Goal: Task Accomplishment & Management: Complete application form

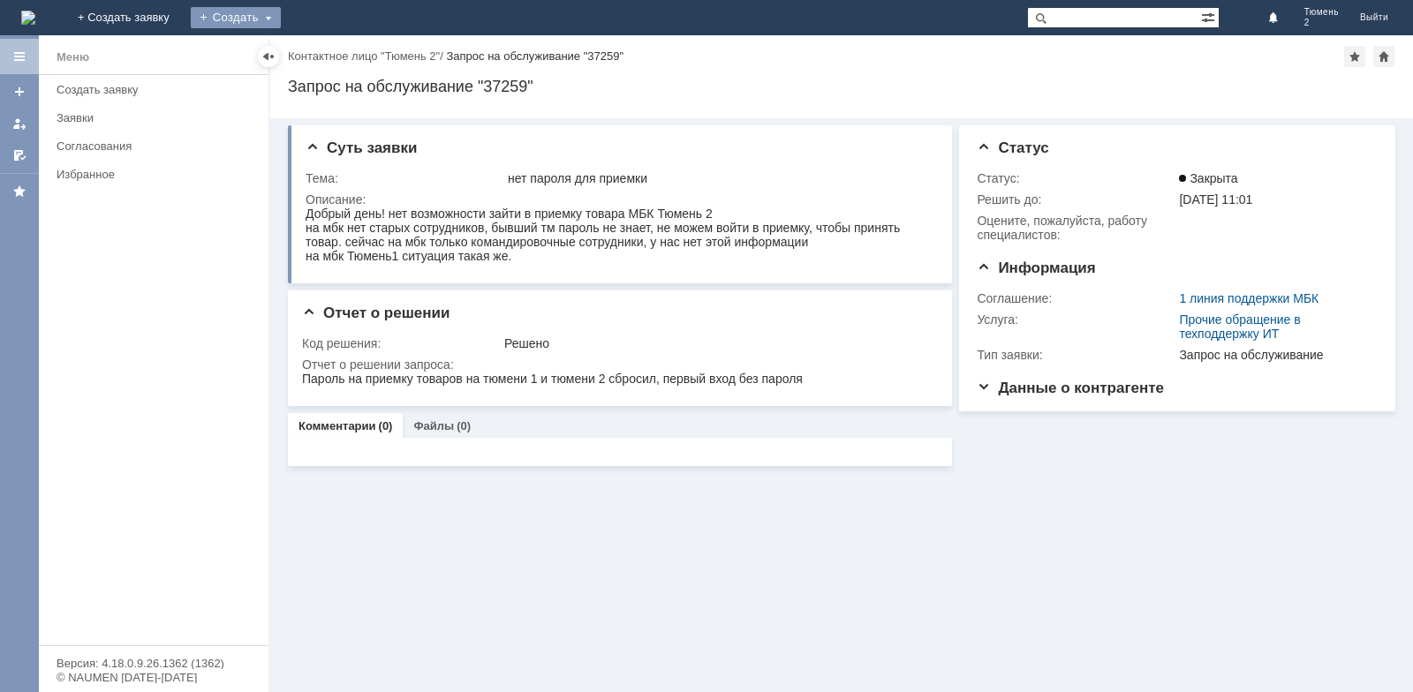
click at [281, 20] on div "Создать" at bounding box center [236, 17] width 90 height 21
click at [328, 50] on link "Заявка" at bounding box center [261, 52] width 134 height 21
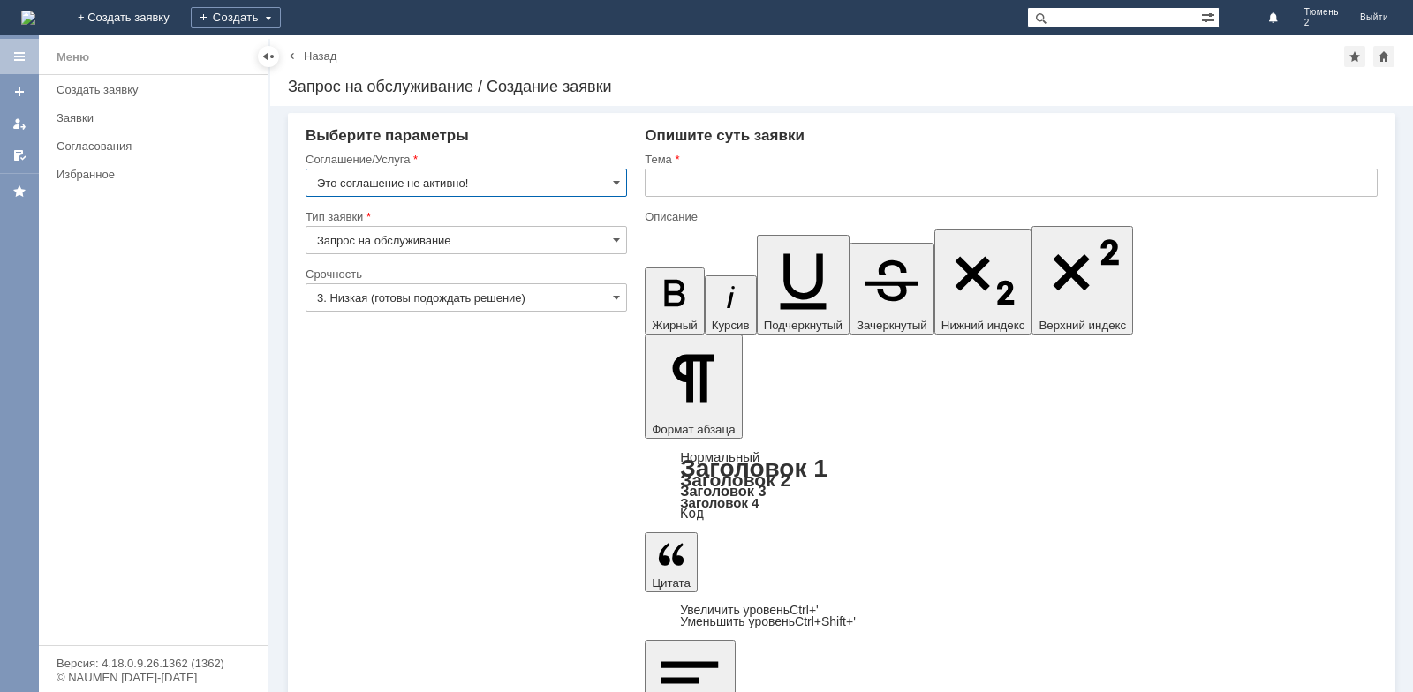
click at [612, 183] on input "Это соглашение не активно!" at bounding box center [465, 183] width 321 height 28
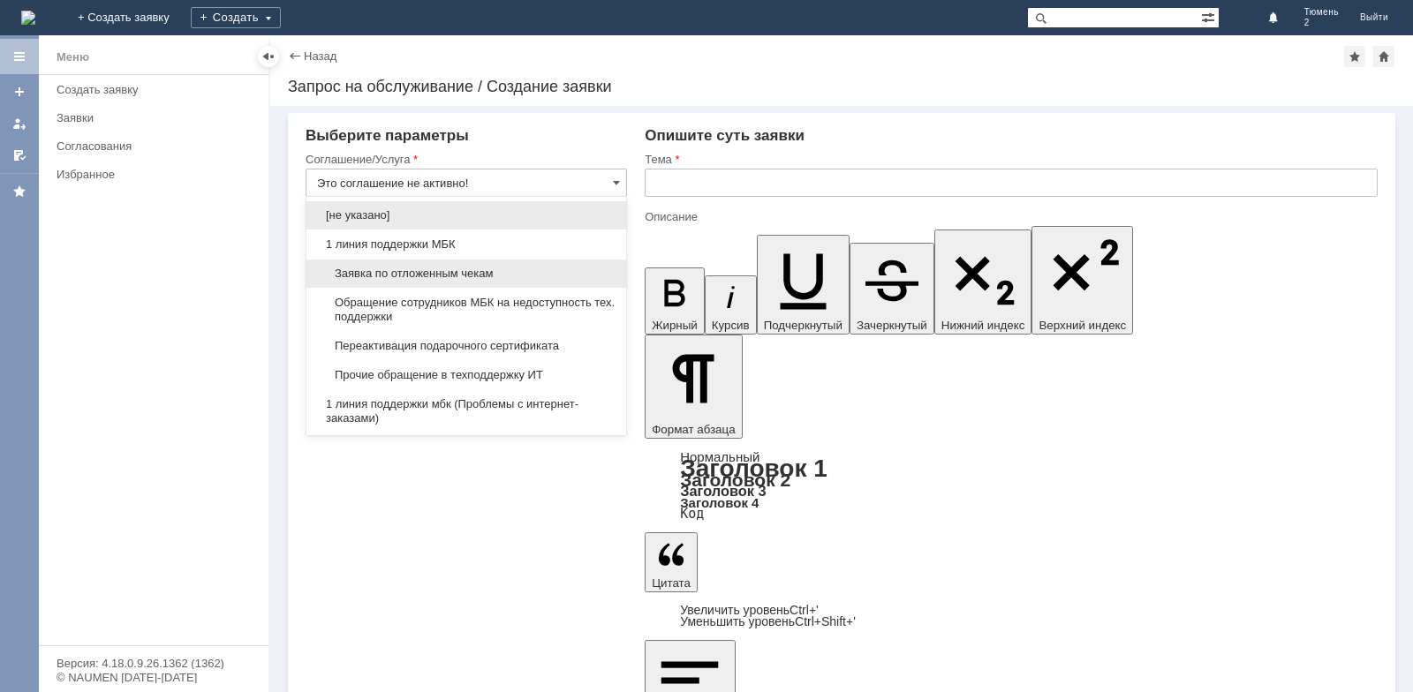
click at [413, 275] on span "Заявка по отложенным чекам" at bounding box center [466, 274] width 298 height 14
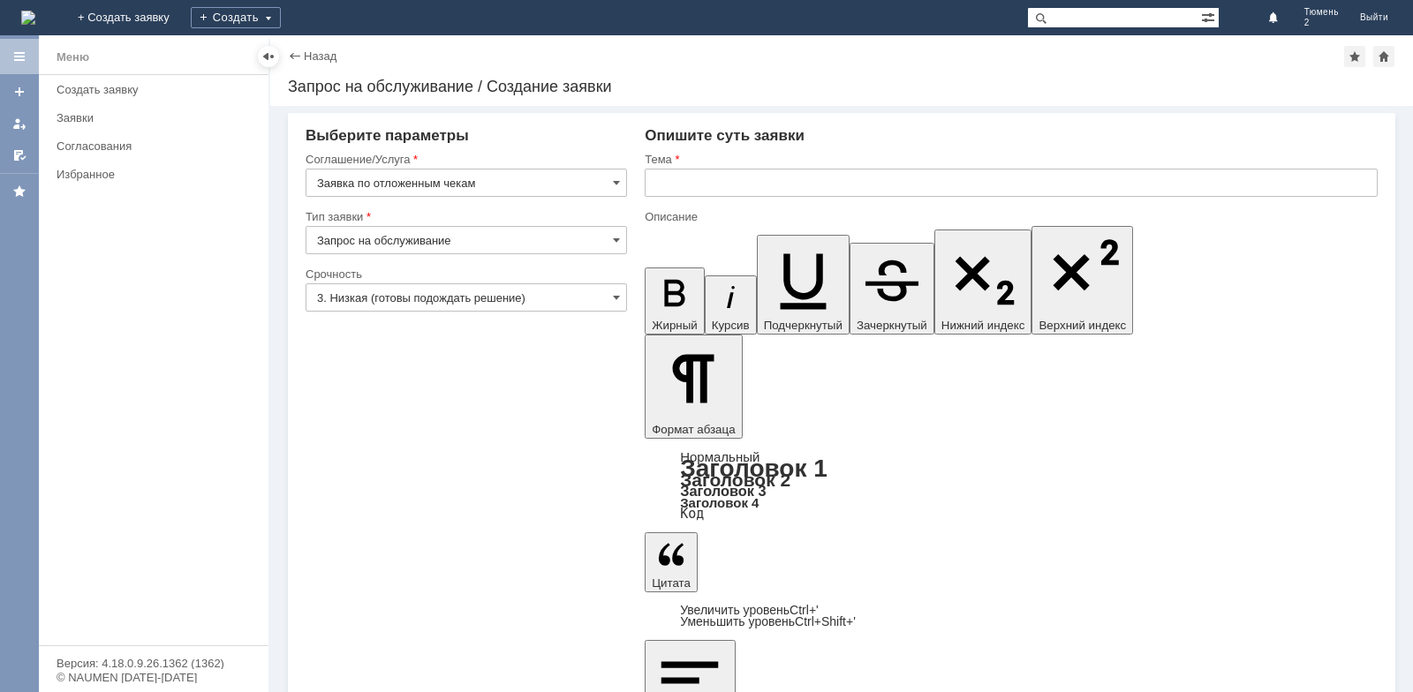
type input "Заявка по отложенным чекам"
click at [694, 185] on input "text" at bounding box center [1010, 183] width 733 height 28
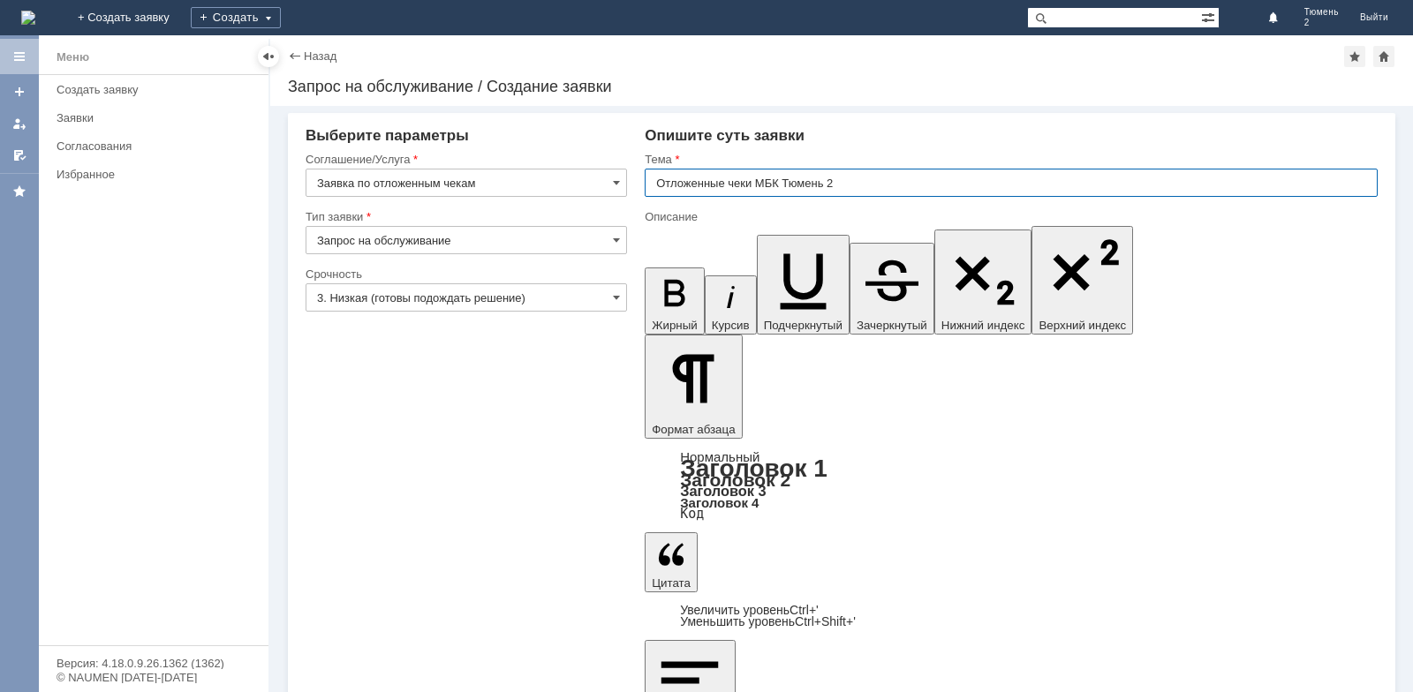
type input "Отложенные чеки МБК Тюмень 2"
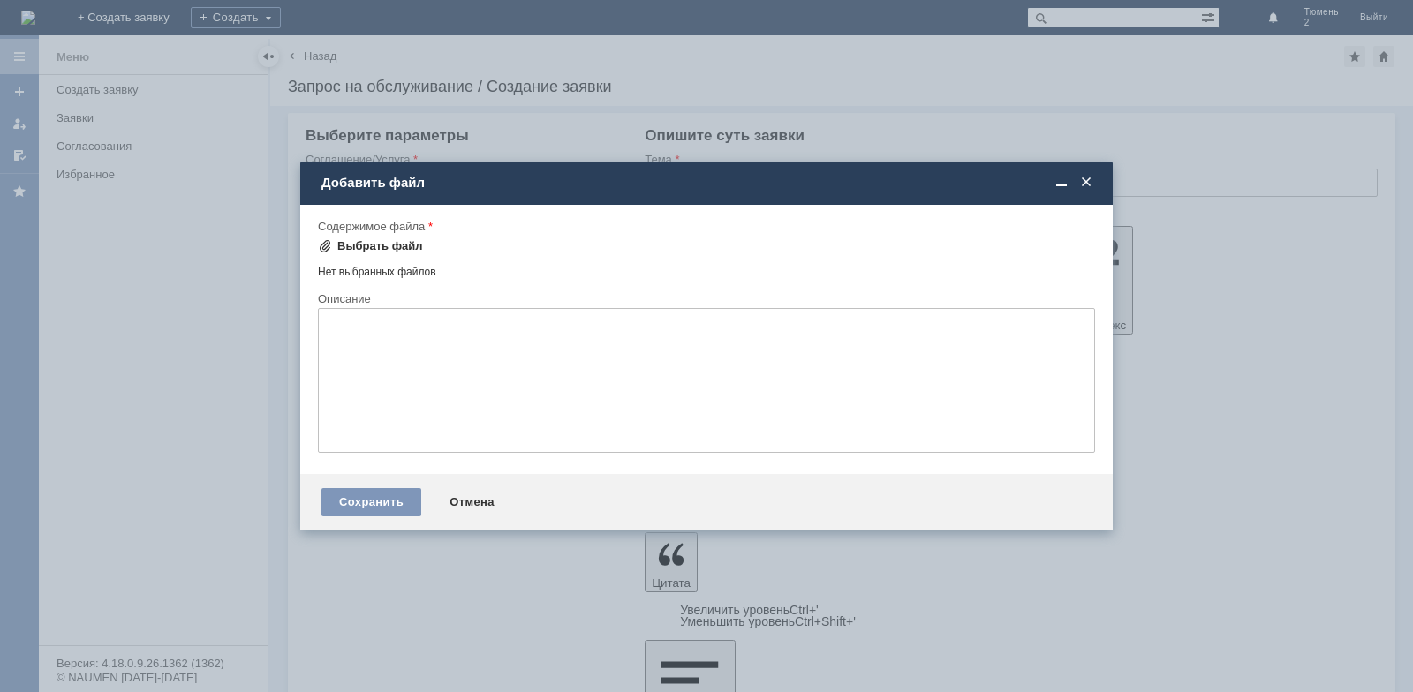
click at [328, 246] on span at bounding box center [325, 246] width 14 height 14
click at [324, 245] on span at bounding box center [325, 246] width 14 height 14
click at [388, 237] on div "Выбрать файл" at bounding box center [370, 246] width 105 height 21
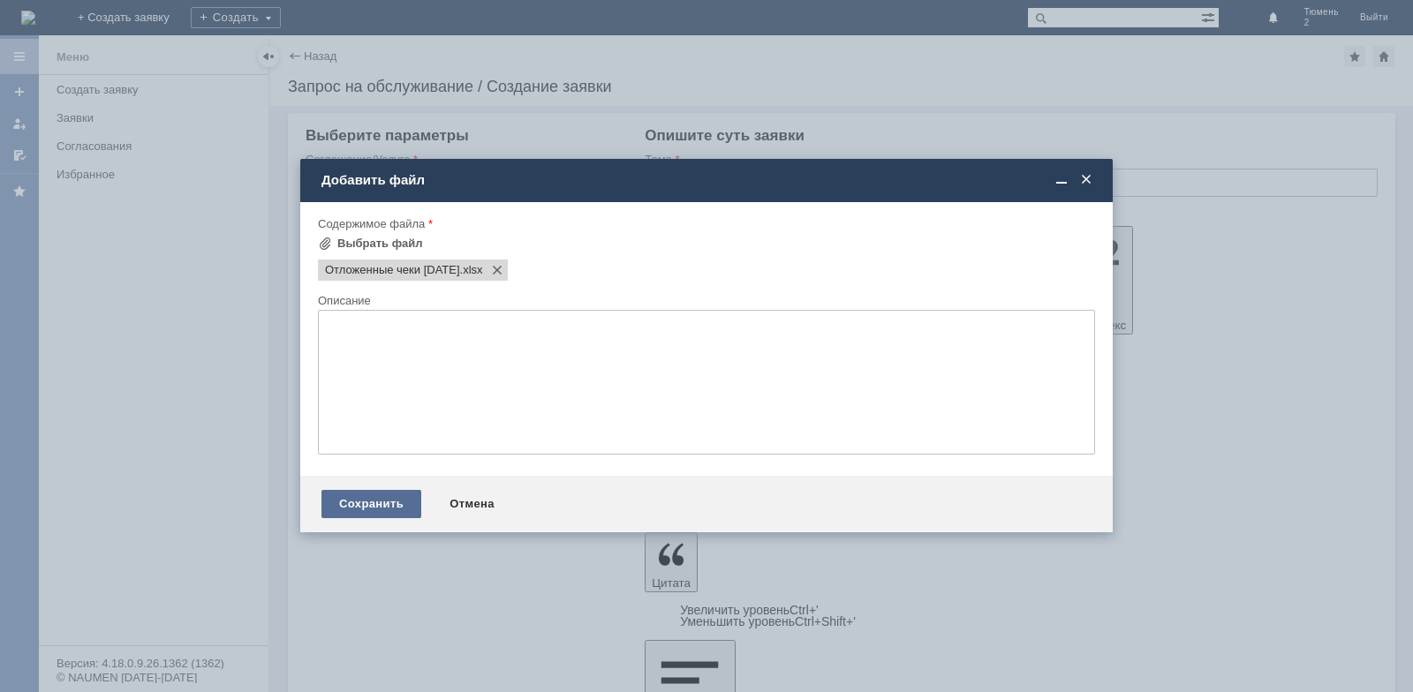
click at [373, 502] on div "Сохранить" at bounding box center [371, 504] width 100 height 28
